Goal: Task Accomplishment & Management: Manage account settings

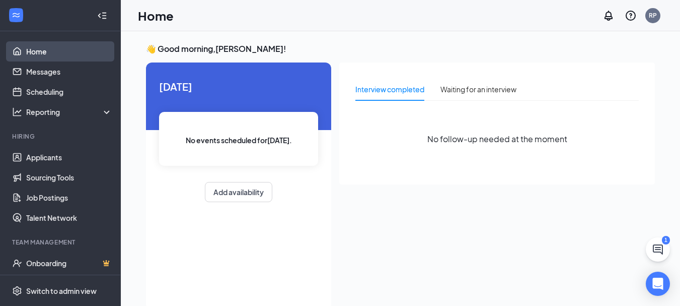
click at [50, 54] on link "Home" at bounding box center [69, 51] width 86 height 20
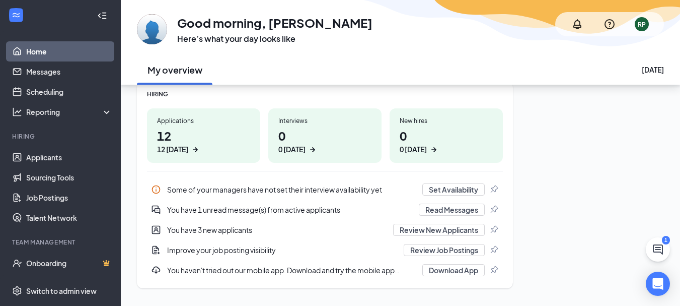
scroll to position [163, 0]
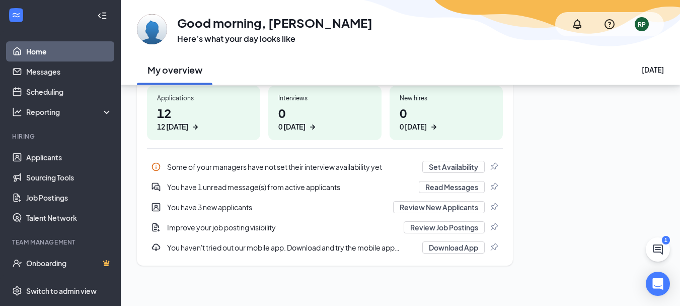
click at [185, 124] on div "12 [DATE]" at bounding box center [172, 126] width 31 height 11
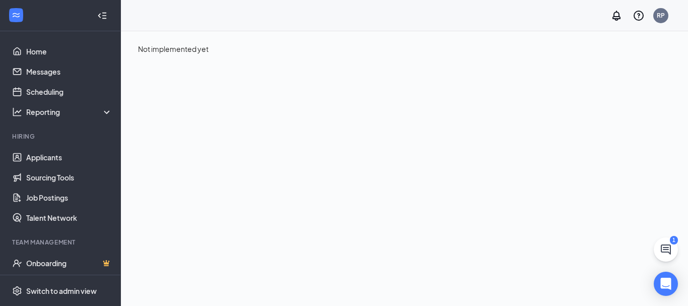
click at [192, 29] on div "RP" at bounding box center [404, 15] width 567 height 31
drag, startPoint x: 210, startPoint y: 55, endPoint x: 0, endPoint y: 41, distance: 210.0
click at [203, 51] on div "Not implemented yet" at bounding box center [404, 48] width 567 height 35
click at [36, 56] on link "Home" at bounding box center [69, 51] width 86 height 20
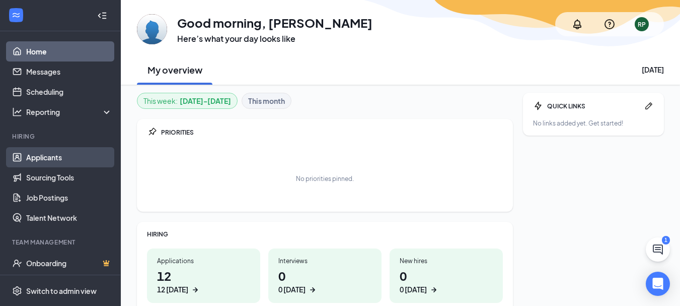
click at [48, 166] on link "Applicants" at bounding box center [69, 157] width 86 height 20
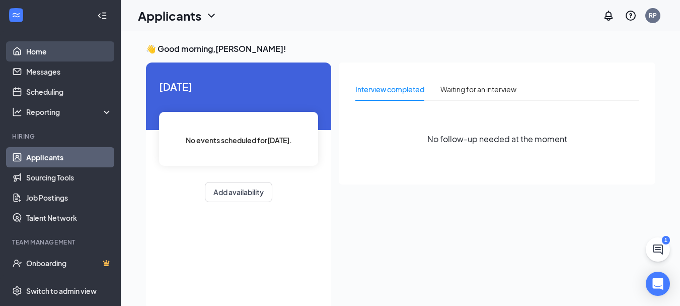
click at [46, 57] on link "Home" at bounding box center [69, 51] width 86 height 20
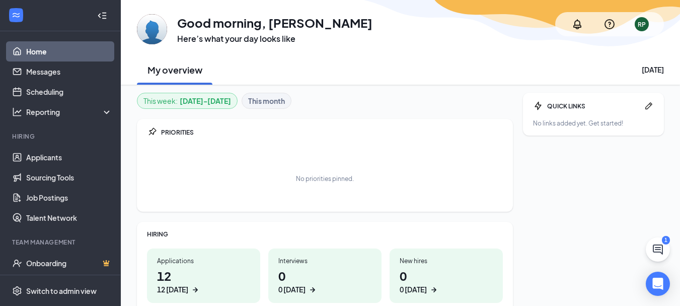
click at [245, 261] on div "Applications" at bounding box center [203, 260] width 93 height 9
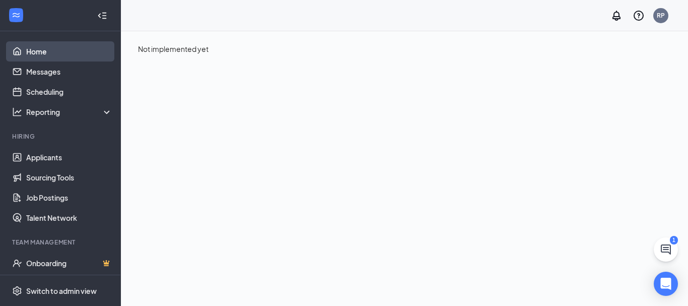
click at [46, 54] on link "Home" at bounding box center [69, 51] width 86 height 20
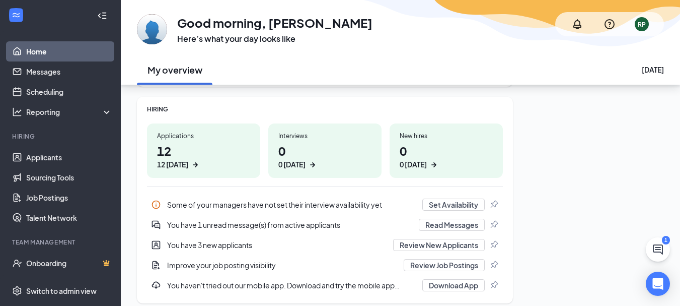
scroll to position [96, 0]
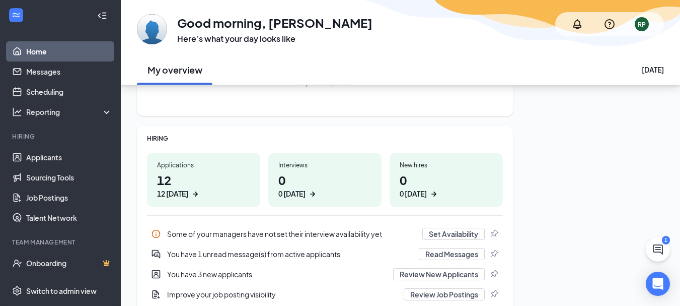
click at [226, 184] on h1 "12 12 [DATE]" at bounding box center [203, 185] width 93 height 28
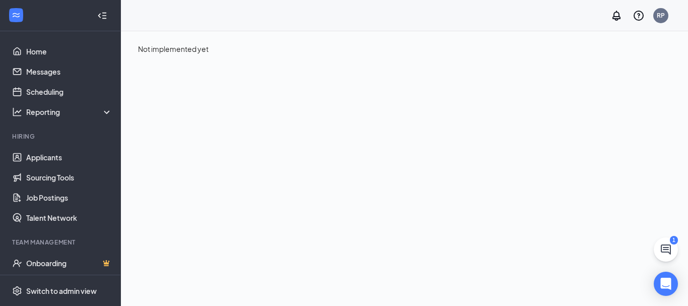
click at [417, 87] on div "Not implemented yet" at bounding box center [404, 168] width 567 height 274
click at [668, 242] on button at bounding box center [666, 249] width 24 height 24
click at [556, 298] on div "SMS Messages 1" at bounding box center [547, 293] width 154 height 16
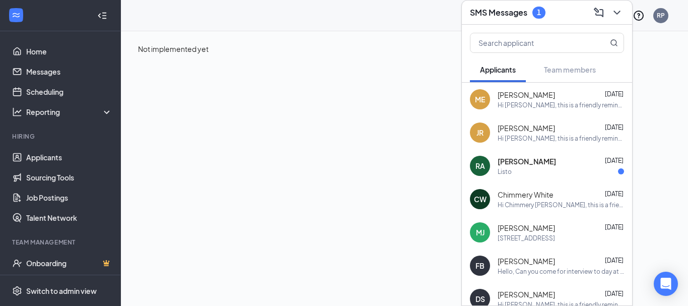
click at [548, 172] on div "Listo" at bounding box center [561, 171] width 126 height 9
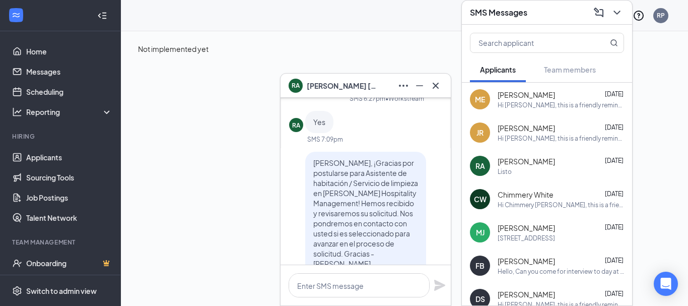
scroll to position [-67, 0]
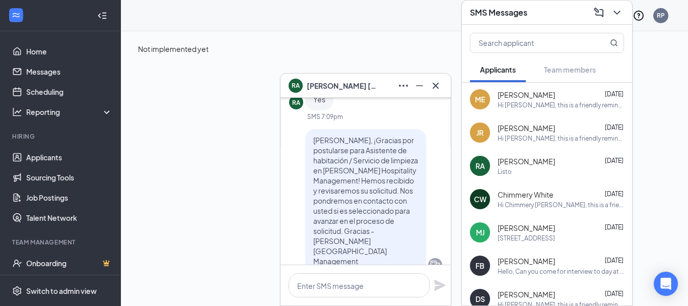
click at [534, 101] on div "Hi [PERSON_NAME], this is a friendly reminder. To move forward with your applic…" at bounding box center [561, 105] width 126 height 9
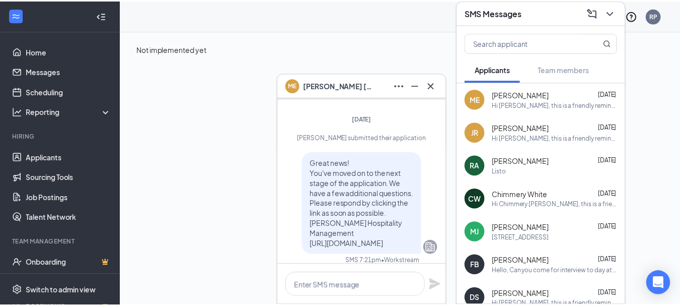
scroll to position [-268, 0]
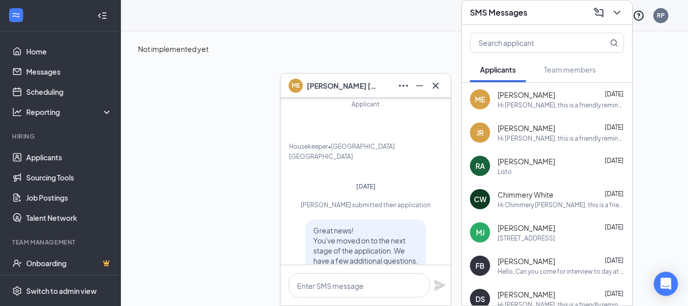
click at [664, 81] on div "Not implemented yet" at bounding box center [404, 168] width 567 height 274
click at [615, 7] on icon "ChevronDown" at bounding box center [617, 13] width 12 height 12
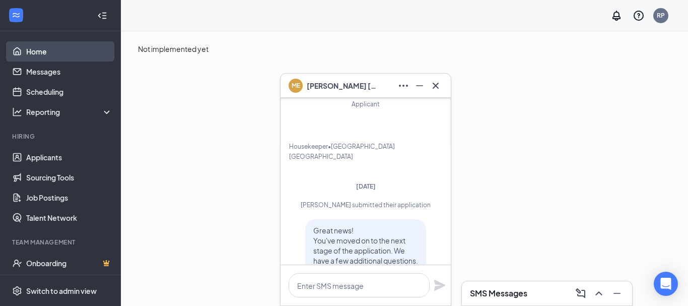
click at [40, 50] on link "Home" at bounding box center [69, 51] width 86 height 20
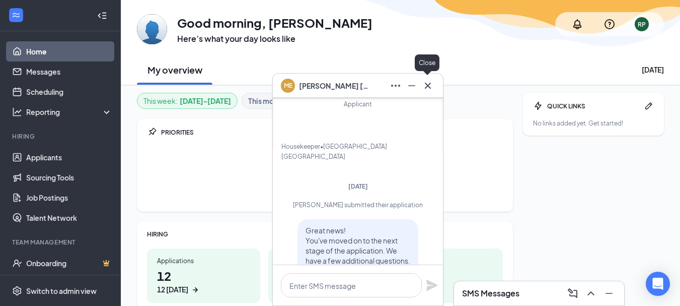
click at [430, 85] on icon "Cross" at bounding box center [428, 86] width 12 height 12
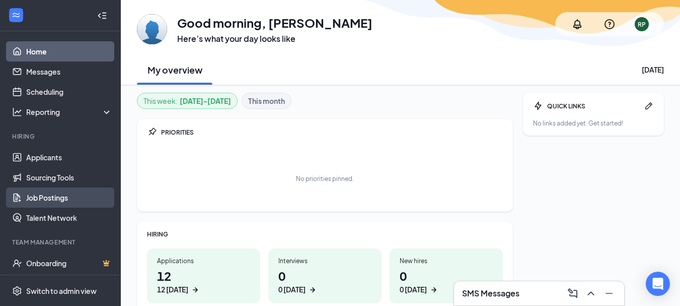
click at [55, 200] on link "Job Postings" at bounding box center [69, 197] width 86 height 20
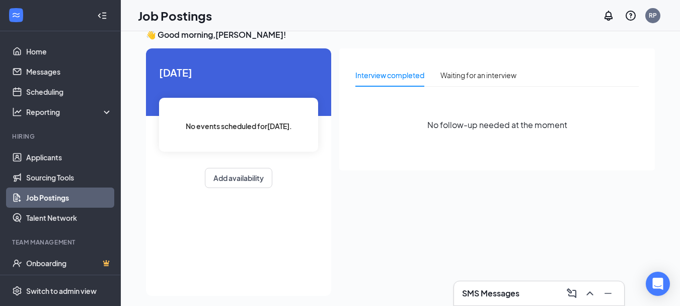
scroll to position [21, 0]
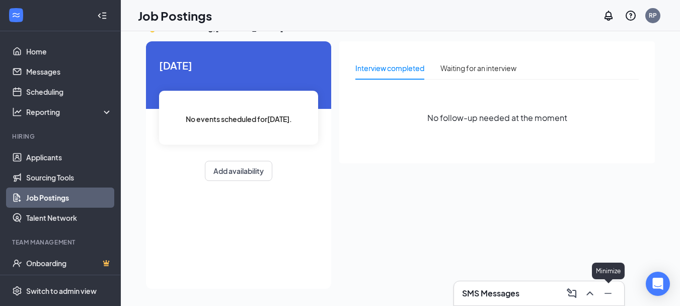
click at [610, 295] on icon "Minimize" at bounding box center [608, 293] width 12 height 12
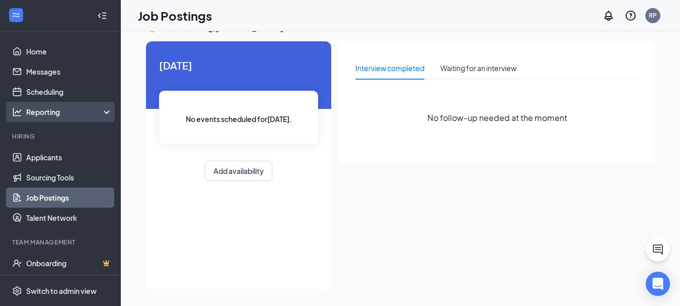
click at [55, 109] on div "Reporting" at bounding box center [69, 112] width 87 height 10
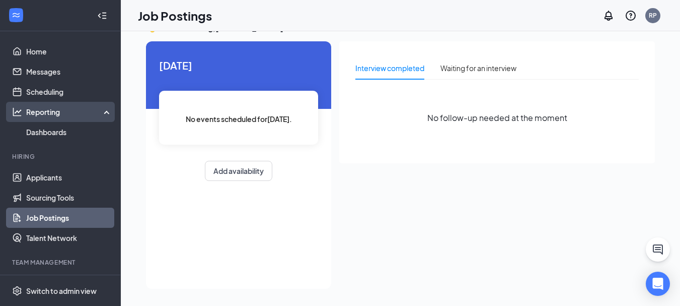
click at [55, 109] on div "Reporting" at bounding box center [69, 112] width 87 height 10
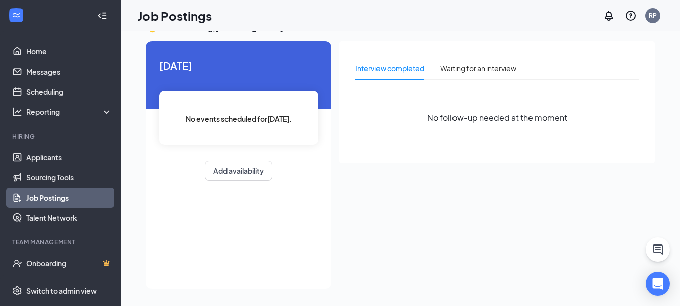
click at [28, 199] on link "Job Postings" at bounding box center [69, 197] width 86 height 20
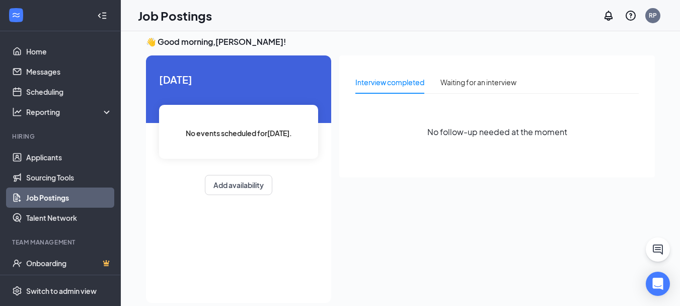
scroll to position [0, 0]
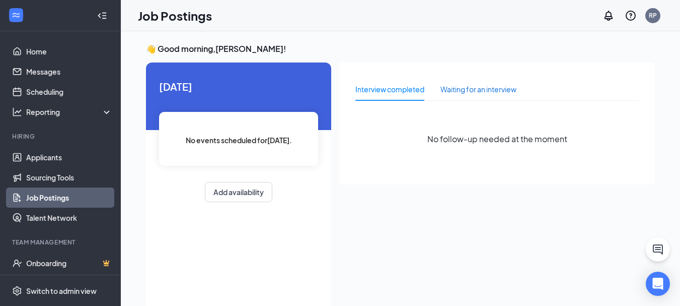
click at [470, 90] on div "Waiting for an interview" at bounding box center [479, 89] width 76 height 11
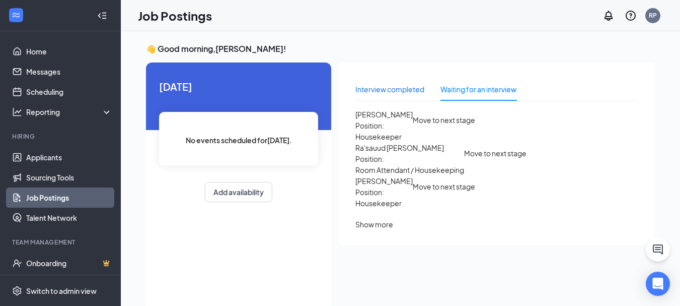
click at [396, 92] on div "Interview completed" at bounding box center [390, 89] width 69 height 11
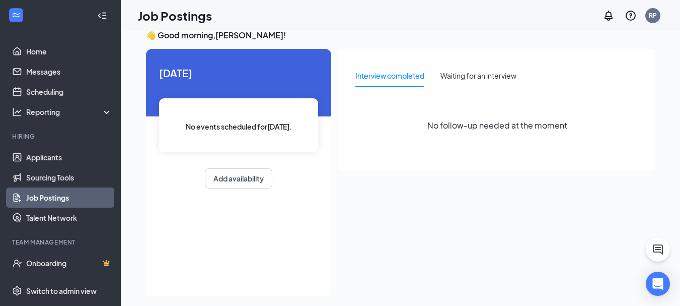
scroll to position [21, 0]
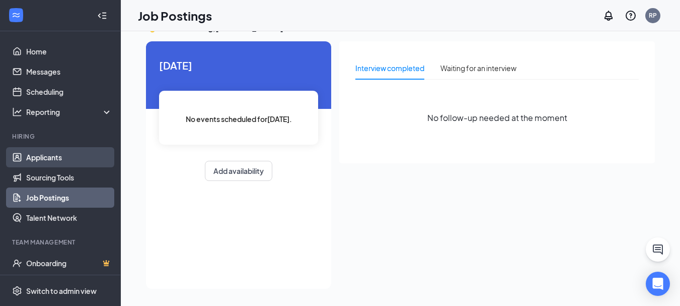
click at [53, 157] on link "Applicants" at bounding box center [69, 157] width 86 height 20
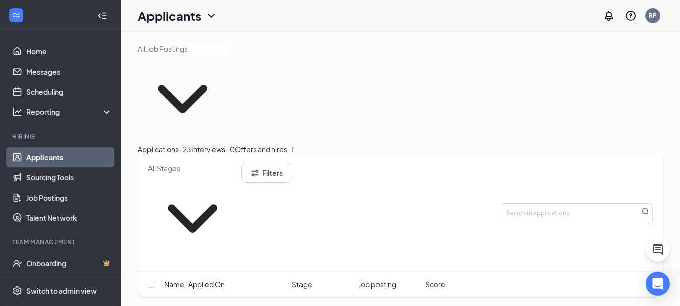
click at [181, 91] on icon "ChevronDown" at bounding box center [182, 98] width 89 height 89
click at [185, 96] on icon "ChevronDown" at bounding box center [183, 99] width 50 height 29
click at [38, 56] on link "Home" at bounding box center [69, 51] width 86 height 20
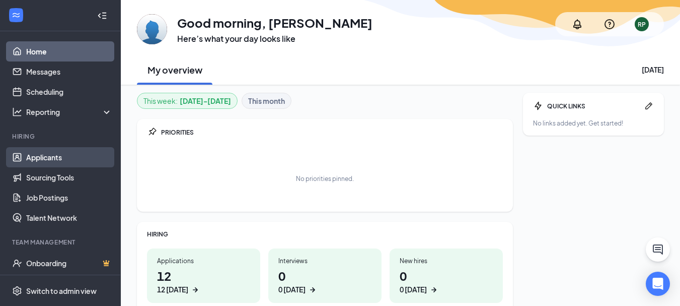
click at [58, 159] on link "Applicants" at bounding box center [69, 157] width 86 height 20
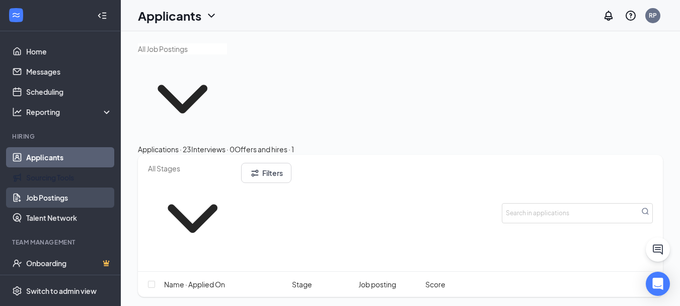
click at [62, 199] on link "Job Postings" at bounding box center [69, 197] width 86 height 20
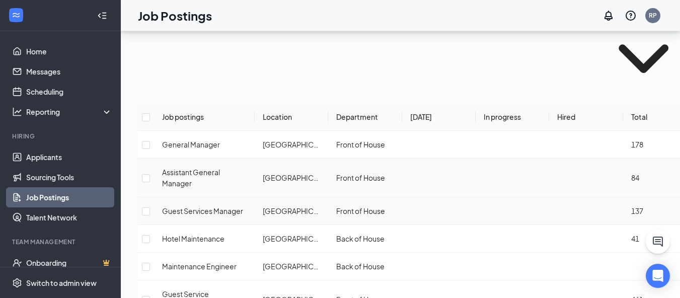
scroll to position [202, 0]
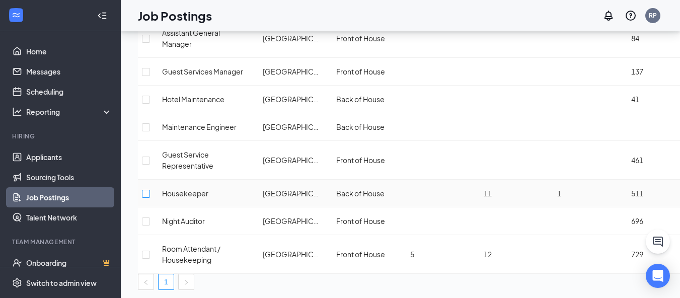
click at [142, 183] on td at bounding box center [146, 194] width 16 height 28
click at [145, 190] on input "checkbox" at bounding box center [146, 194] width 8 height 8
checkbox input "true"
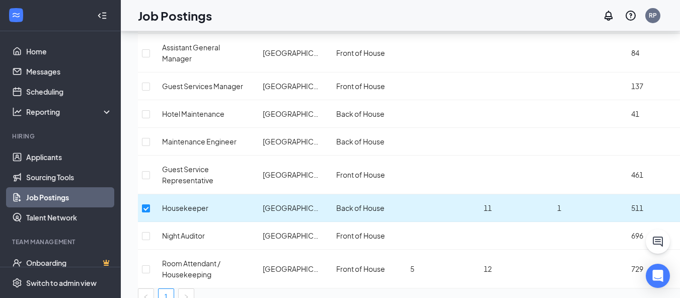
scroll to position [231, 0]
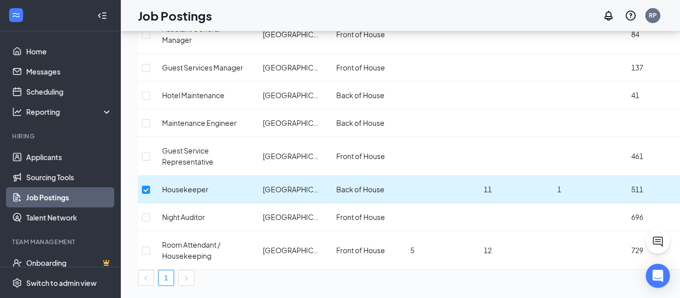
click at [607, 183] on td "1" at bounding box center [586, 190] width 74 height 28
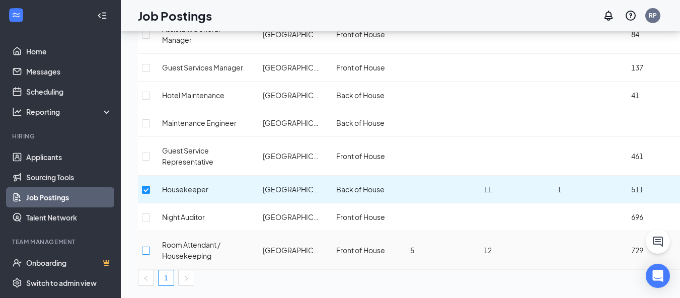
click at [150, 247] on input "checkbox" at bounding box center [146, 251] width 8 height 8
checkbox input "true"
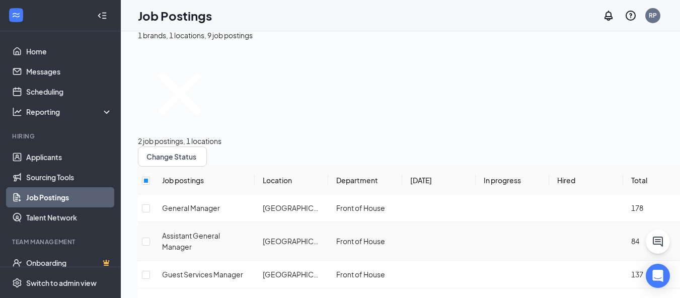
scroll to position [0, 0]
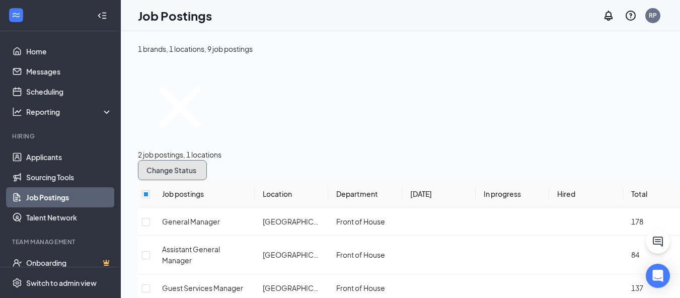
click at [191, 179] on button "Change Status" at bounding box center [172, 170] width 69 height 20
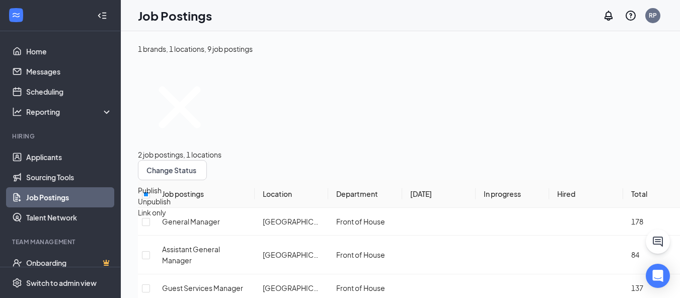
click at [155, 198] on span "Unpublish" at bounding box center [154, 201] width 33 height 9
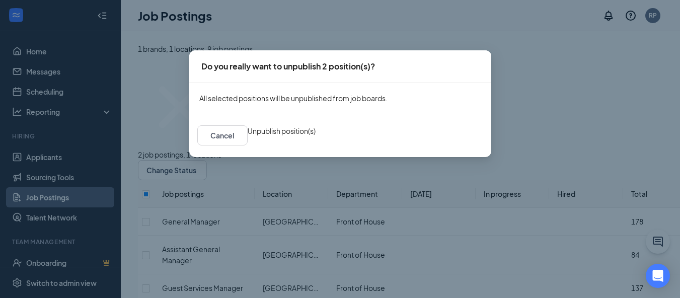
click at [357, 166] on div "Do you really want to unpublish 2 position(s)? All selected positions will be u…" at bounding box center [340, 149] width 680 height 298
click at [305, 134] on button "Unpublish position(s)" at bounding box center [282, 130] width 68 height 11
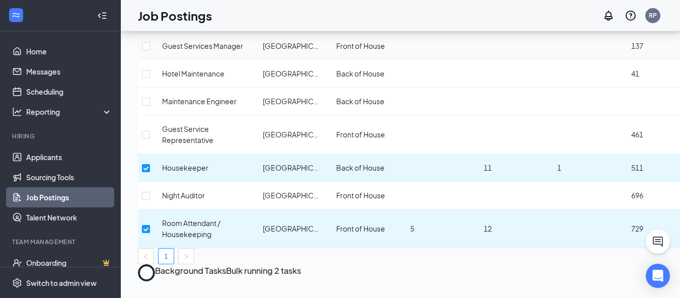
scroll to position [134, 0]
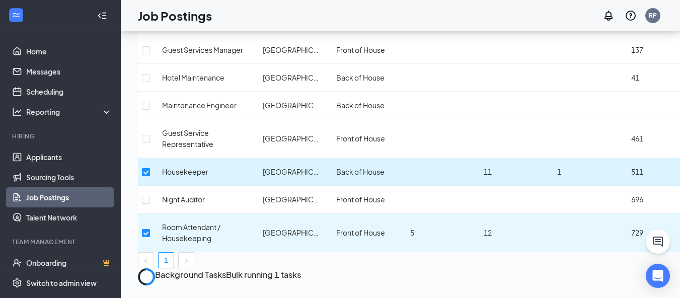
drag, startPoint x: 433, startPoint y: 179, endPoint x: 376, endPoint y: 180, distance: 56.4
click at [429, 179] on td at bounding box center [439, 172] width 74 height 28
click at [161, 176] on td "Housekeeper" at bounding box center [204, 172] width 101 height 28
click at [144, 170] on input "checkbox" at bounding box center [146, 172] width 8 height 8
checkbox input "false"
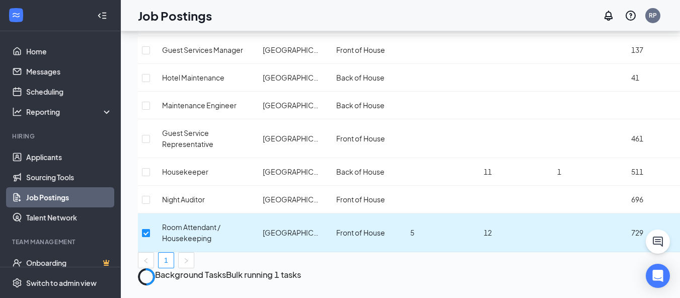
click at [143, 234] on input "checkbox" at bounding box center [146, 233] width 8 height 8
checkbox input "false"
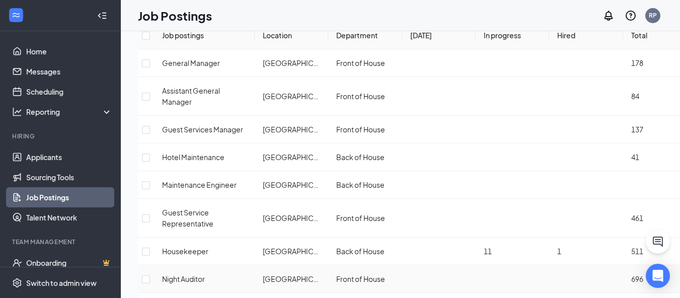
scroll to position [0, 0]
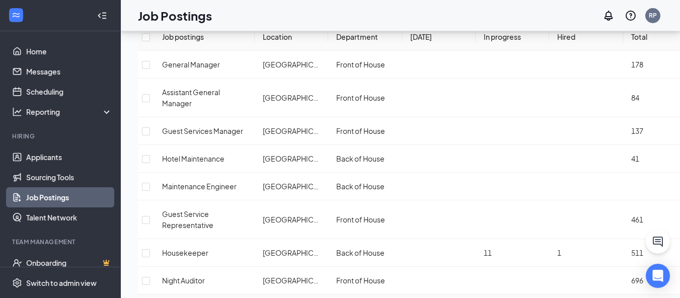
scroll to position [67, 0]
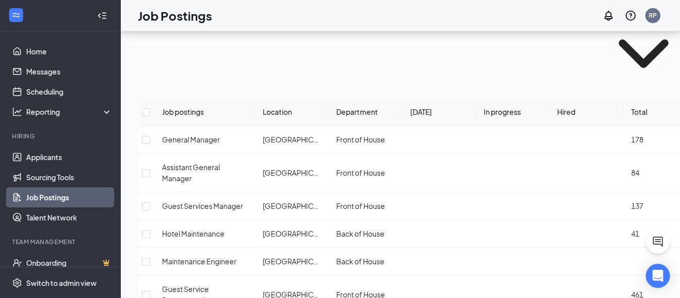
click at [214, 64] on span at bounding box center [210, 48] width 144 height 100
click at [65, 52] on link "Home" at bounding box center [69, 51] width 86 height 20
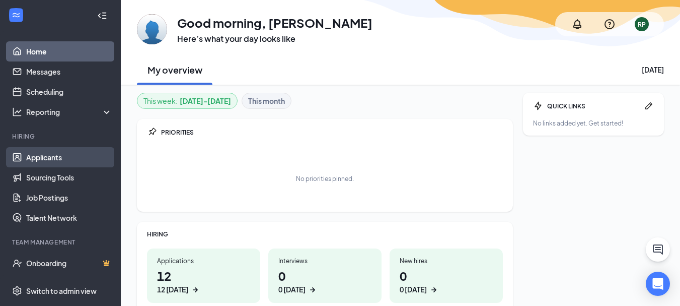
click at [64, 163] on link "Applicants" at bounding box center [69, 157] width 86 height 20
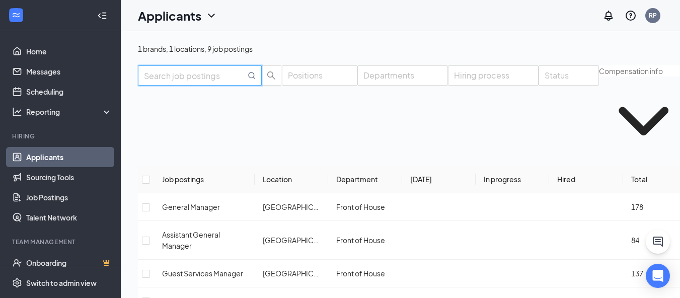
click at [207, 75] on input "text" at bounding box center [195, 75] width 102 height 13
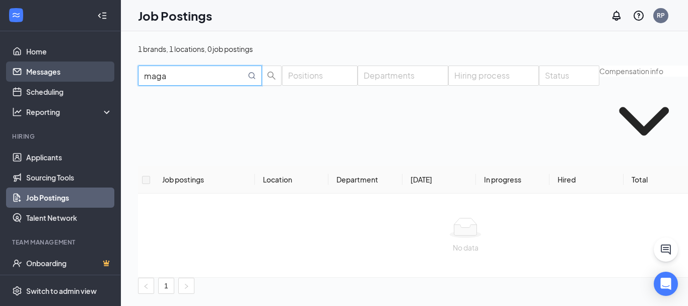
drag, startPoint x: 207, startPoint y: 79, endPoint x: 105, endPoint y: 65, distance: 103.2
click at [105, 65] on div "Home Messages Scheduling Reporting Hiring Applicants Sourcing Tools Job Posting…" at bounding box center [340, 153] width 680 height 306
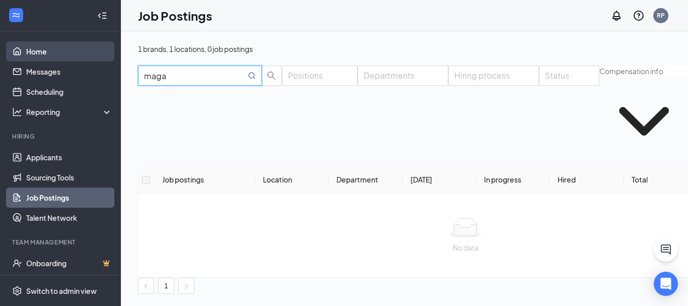
type input "maga"
click at [26, 44] on link "Home" at bounding box center [69, 51] width 86 height 20
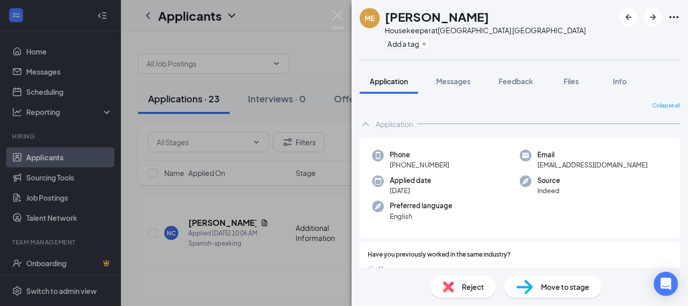
drag, startPoint x: 498, startPoint y: 20, endPoint x: 385, endPoint y: 25, distance: 113.4
click at [385, 25] on div "[PERSON_NAME]" at bounding box center [485, 16] width 201 height 17
copy h1 "[PERSON_NAME]"
click at [450, 164] on div "Phone +1 (813) 330-4829" at bounding box center [446, 160] width 148 height 21
drag, startPoint x: 450, startPoint y: 164, endPoint x: 400, endPoint y: 168, distance: 50.5
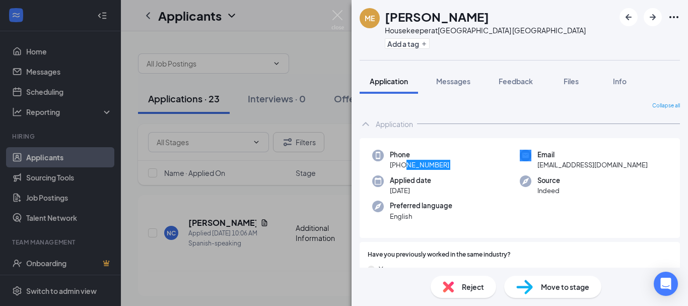
click at [400, 168] on div "Phone +1 (813) 330-4829" at bounding box center [446, 160] width 148 height 21
click at [324, 290] on div "ME Magalis Espinoza Housekeeper at Summit Inn Houston Medical Center Add a tag …" at bounding box center [344, 153] width 688 height 306
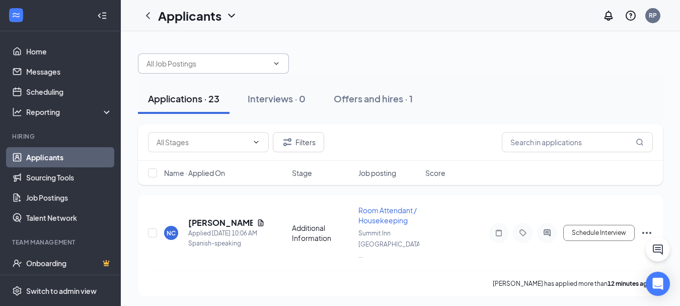
click at [205, 67] on input "text" at bounding box center [208, 63] width 122 height 11
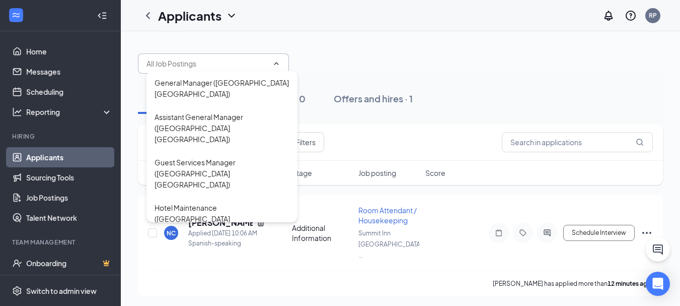
click at [205, 66] on input "text" at bounding box center [208, 63] width 122 height 11
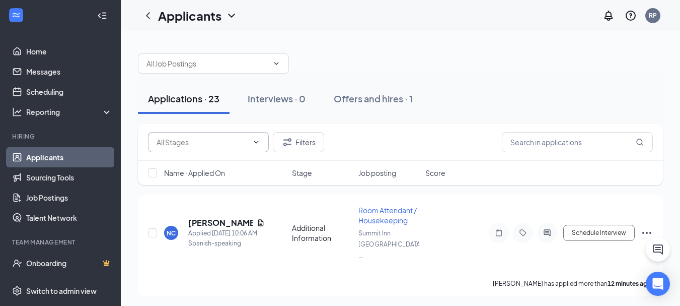
click at [220, 136] on span at bounding box center [208, 142] width 121 height 20
click at [577, 144] on input "text" at bounding box center [577, 142] width 151 height 20
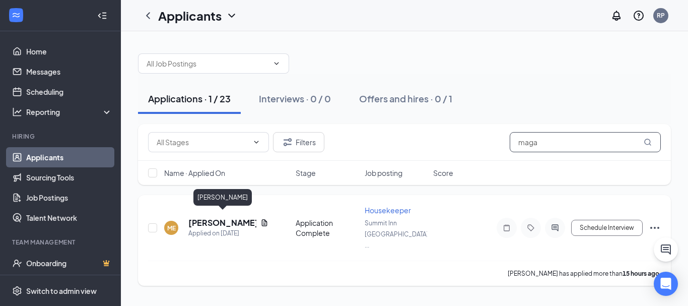
type input "maga"
click at [219, 217] on h5 "[PERSON_NAME]" at bounding box center [222, 222] width 68 height 11
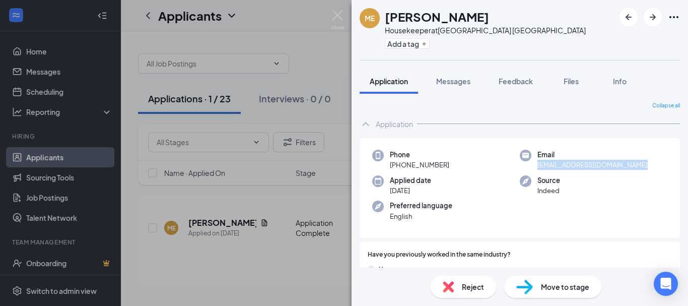
drag, startPoint x: 641, startPoint y: 166, endPoint x: 532, endPoint y: 166, distance: 109.3
click at [532, 166] on div "Email espinosamagalis874@gmail.com" at bounding box center [594, 160] width 148 height 21
copy span "espinosamagalis874@gmail.com"
click at [336, 14] on img at bounding box center [337, 20] width 13 height 20
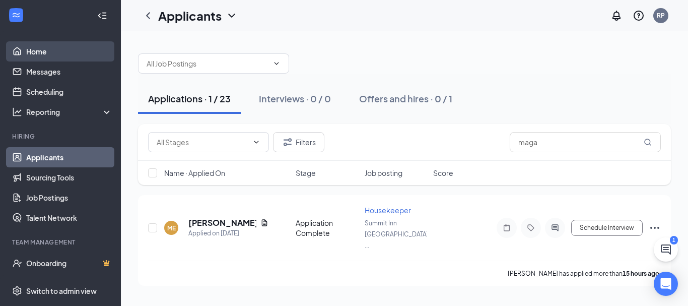
click at [40, 47] on link "Home" at bounding box center [69, 51] width 86 height 20
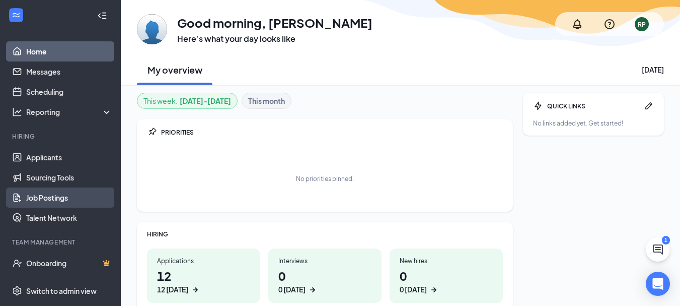
click at [60, 195] on link "Job Postings" at bounding box center [69, 197] width 86 height 20
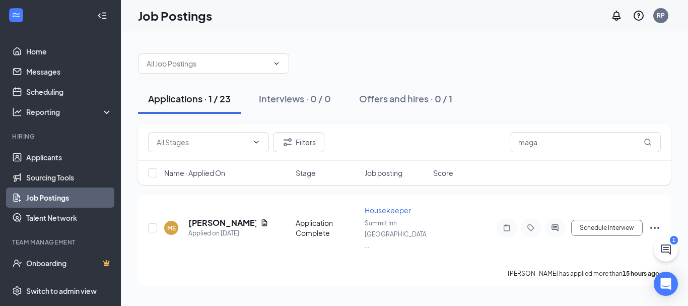
click at [67, 198] on link "Job Postings" at bounding box center [69, 197] width 86 height 20
click at [40, 203] on link "Job Postings" at bounding box center [69, 197] width 86 height 20
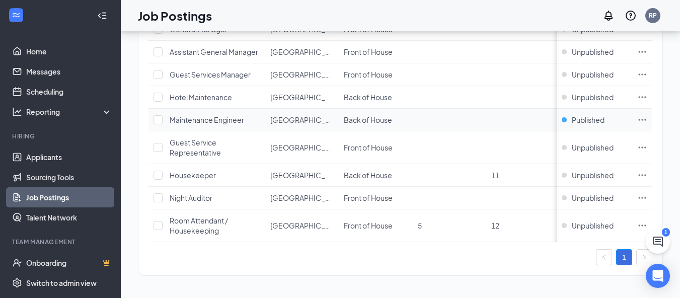
scroll to position [156, 0]
click at [648, 115] on icon "Ellipses" at bounding box center [643, 120] width 10 height 10
click at [595, 115] on span "Published" at bounding box center [588, 120] width 33 height 10
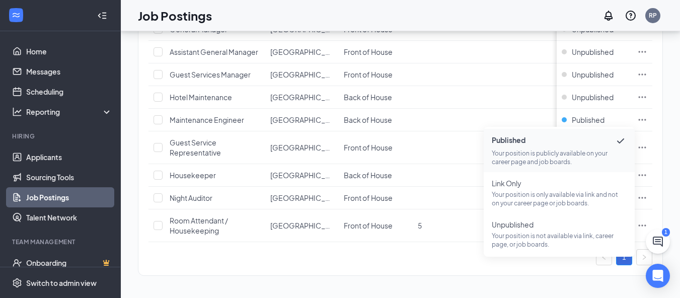
click at [335, 257] on div "1" at bounding box center [401, 257] width 504 height 16
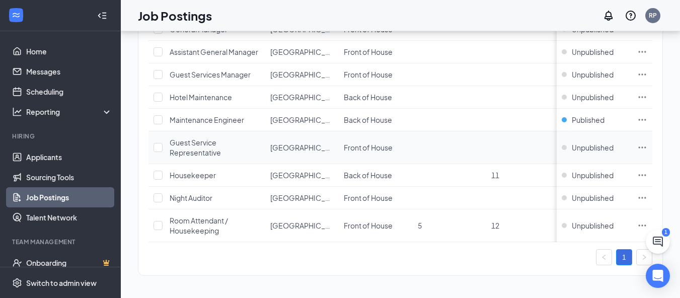
scroll to position [89, 0]
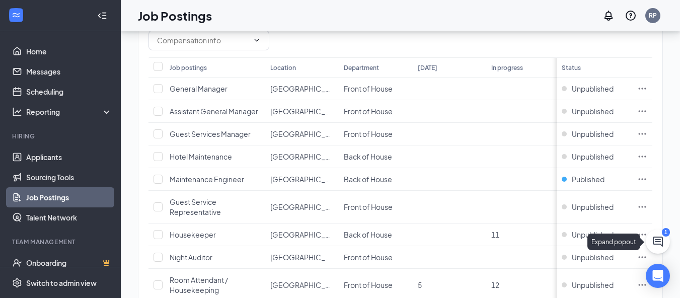
click at [665, 241] on button at bounding box center [658, 242] width 24 height 24
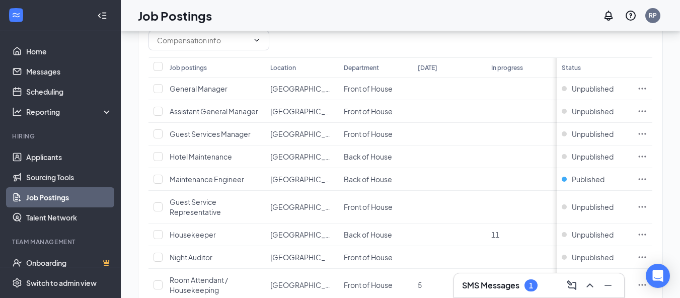
click at [541, 289] on div "SMS Messages 1" at bounding box center [539, 285] width 154 height 16
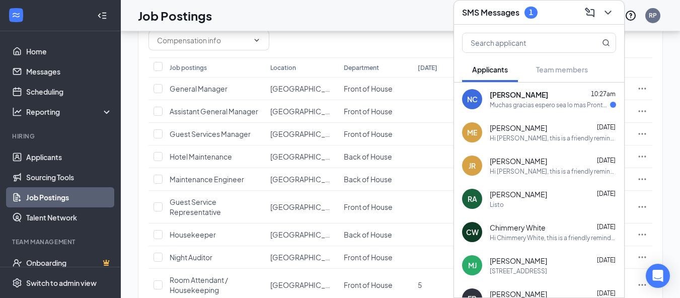
click at [547, 90] on div "Naidy Castro 10:27am" at bounding box center [553, 95] width 126 height 10
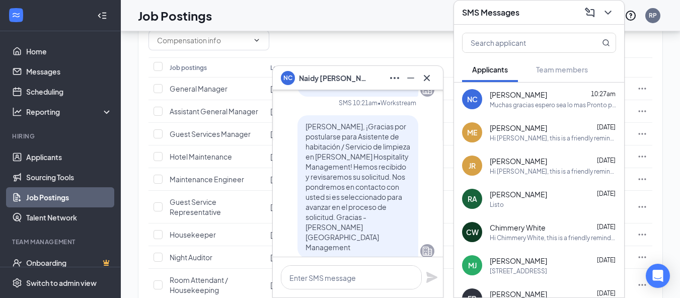
scroll to position [0, 0]
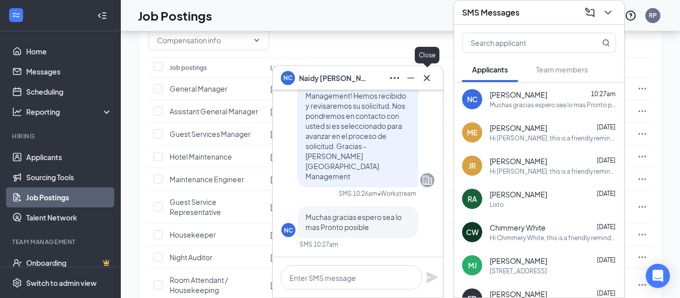
click at [425, 84] on icon "Cross" at bounding box center [427, 78] width 12 height 12
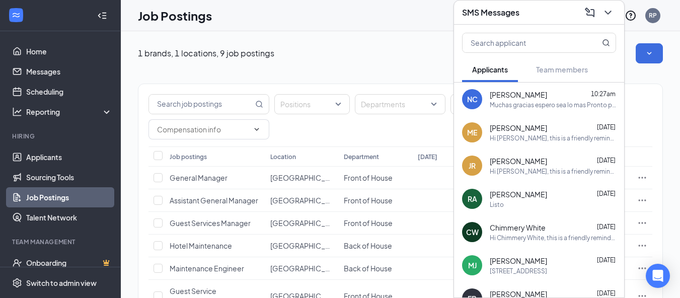
click at [385, 11] on div "Job Postings RP" at bounding box center [401, 15] width 560 height 31
click at [610, 7] on icon "ChevronDown" at bounding box center [608, 13] width 12 height 12
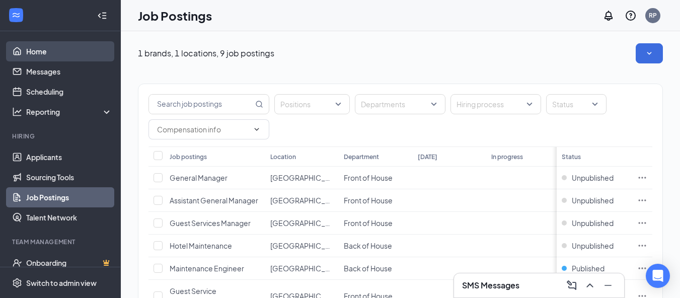
click at [27, 48] on link "Home" at bounding box center [69, 51] width 86 height 20
